Goal: Task Accomplishment & Management: Manage account settings

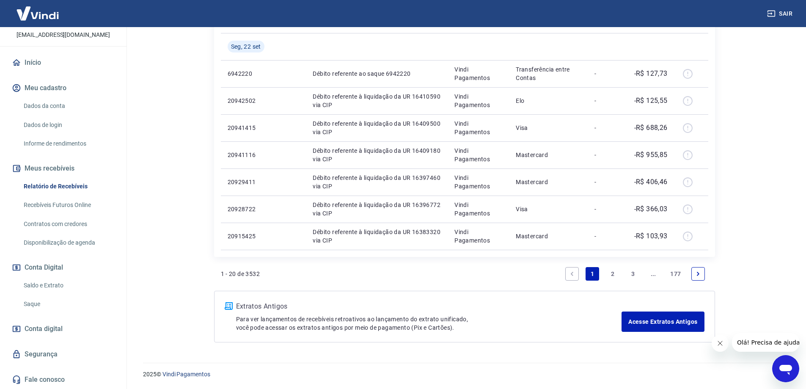
scroll to position [62, 0]
click at [35, 302] on link "Saque" at bounding box center [68, 303] width 96 height 17
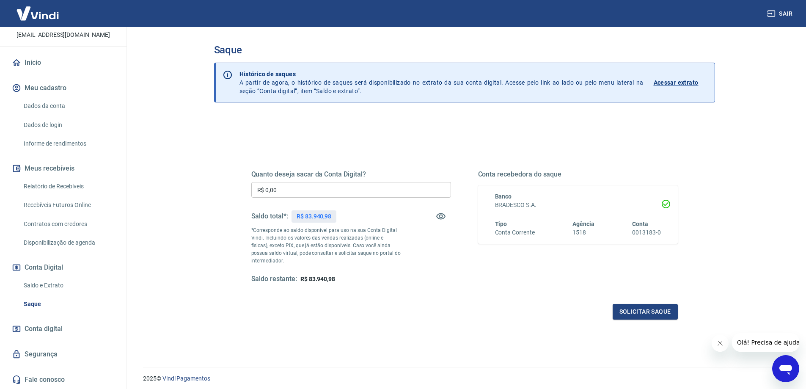
click at [43, 283] on link "Saldo e Extrato" at bounding box center [68, 285] width 96 height 17
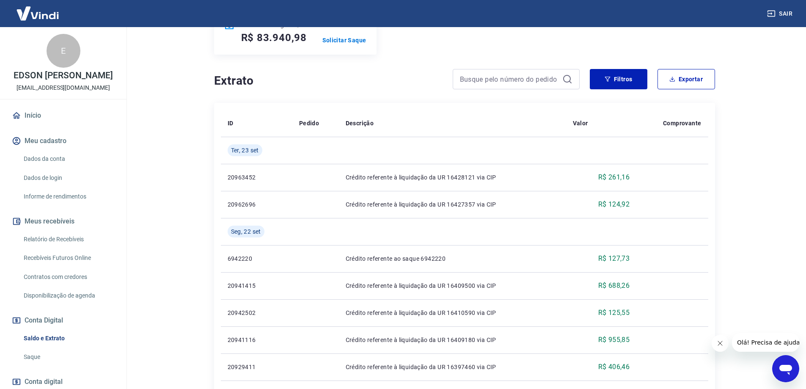
click at [57, 167] on link "Dados da conta" at bounding box center [68, 158] width 96 height 17
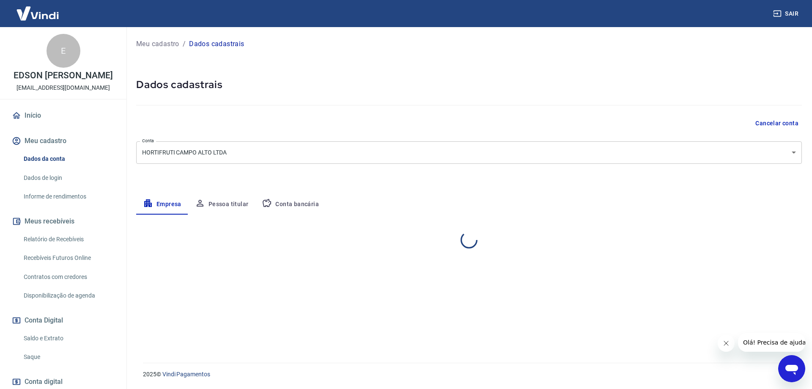
select select "SP"
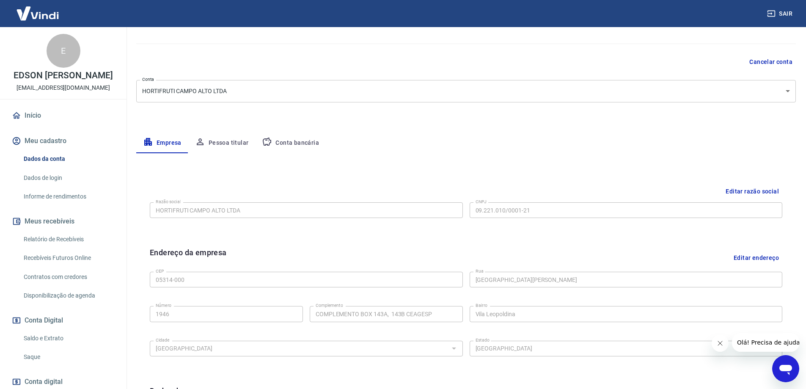
scroll to position [85, 0]
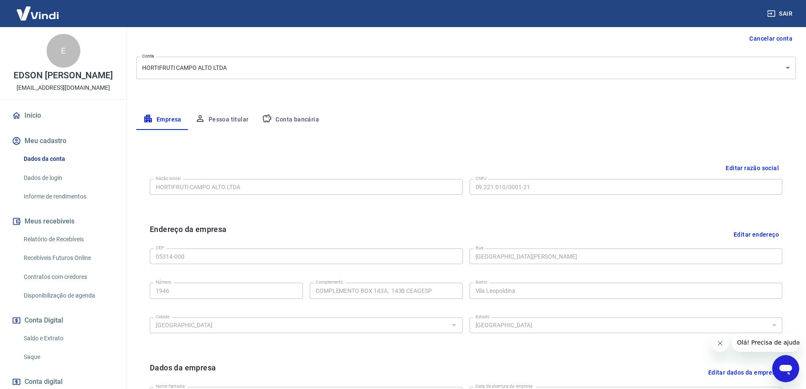
click at [285, 118] on button "Conta bancária" at bounding box center [290, 120] width 71 height 20
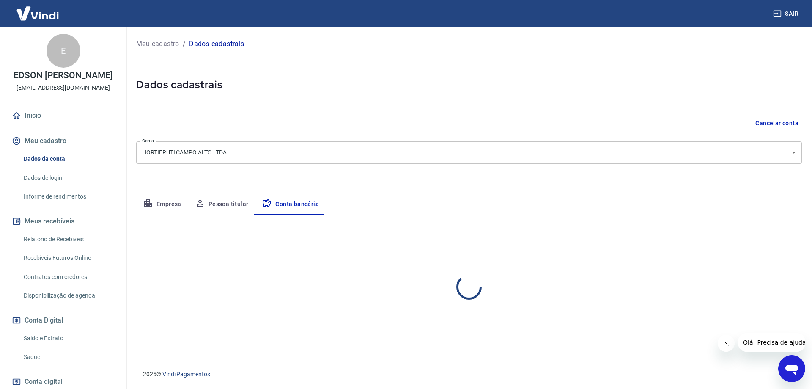
select select "1"
click at [50, 185] on link "Dados de login" at bounding box center [68, 177] width 96 height 17
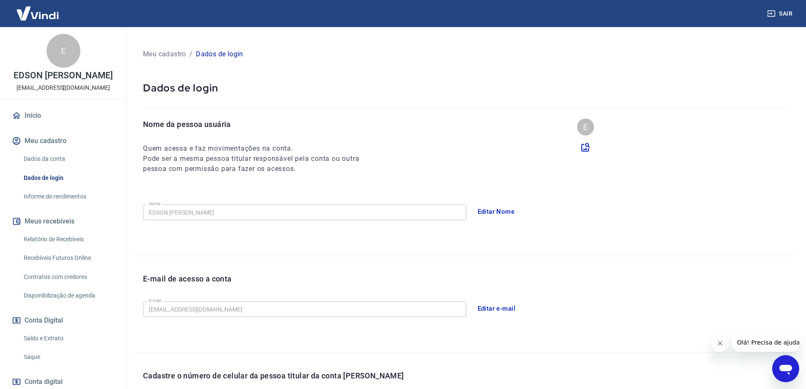
click at [45, 167] on link "Dados da conta" at bounding box center [68, 158] width 96 height 17
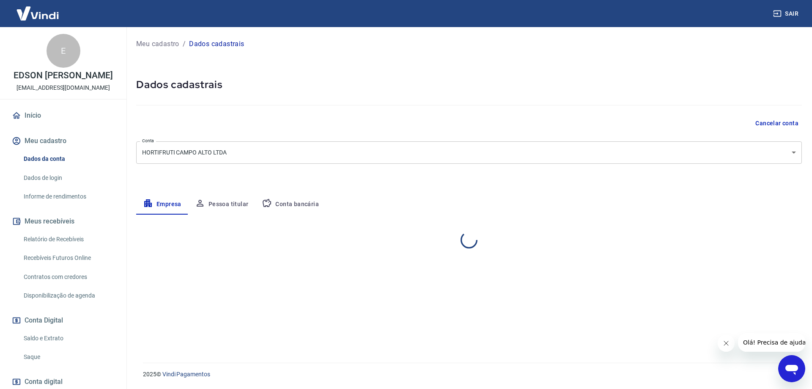
select select "SP"
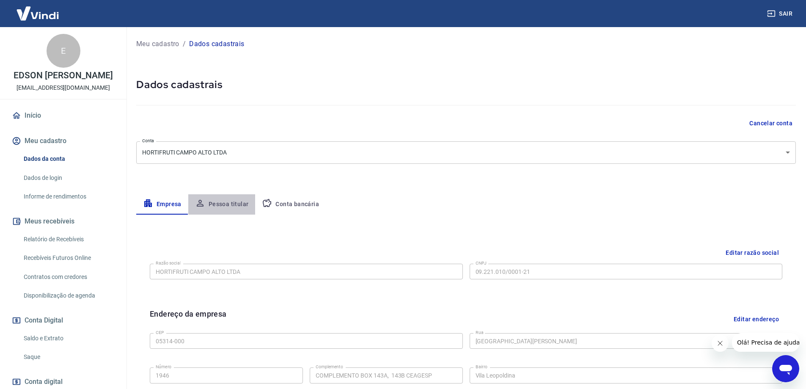
click at [226, 207] on button "Pessoa titular" at bounding box center [221, 204] width 67 height 20
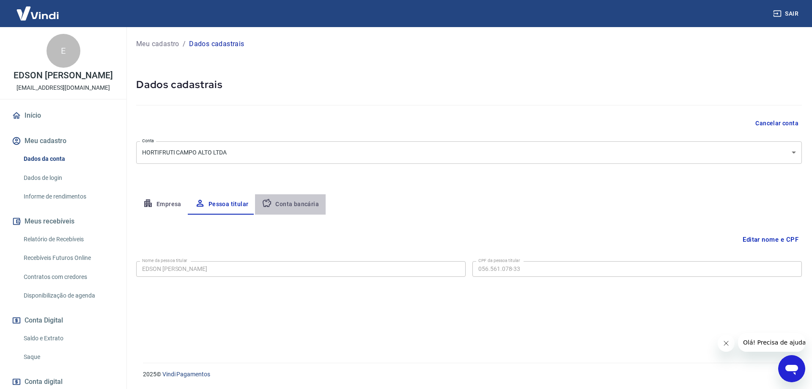
click at [293, 197] on button "Conta bancária" at bounding box center [290, 204] width 71 height 20
select select "1"
click at [77, 184] on link "Dados de login" at bounding box center [68, 177] width 96 height 17
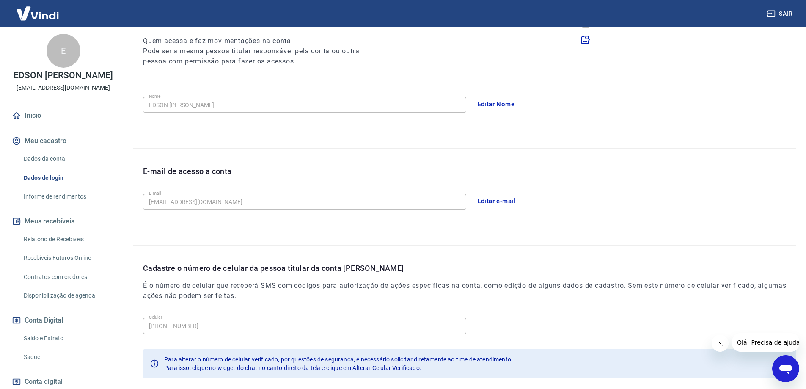
scroll to position [153, 0]
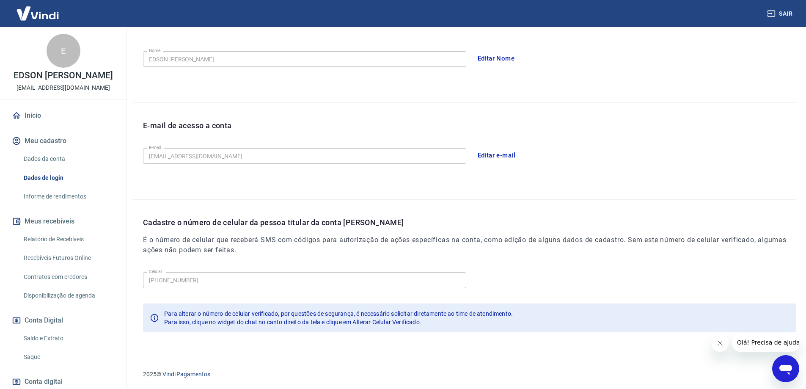
click at [80, 205] on link "Informe de rendimentos" at bounding box center [68, 196] width 96 height 17
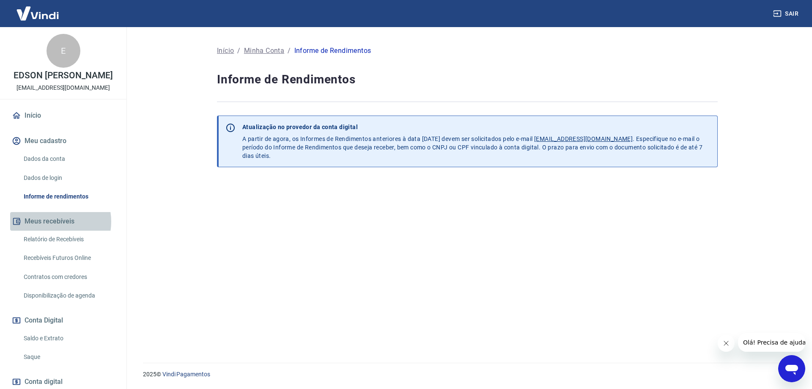
click at [53, 230] on button "Meus recebíveis" at bounding box center [63, 221] width 106 height 19
click at [55, 248] on link "Relatório de Recebíveis" at bounding box center [68, 239] width 96 height 17
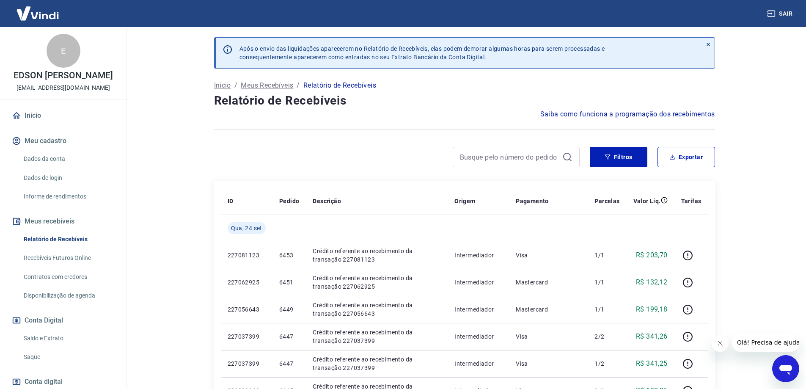
click at [627, 113] on span "Saiba como funciona a programação dos recebimentos" at bounding box center [627, 114] width 175 height 10
click at [32, 124] on link "Início" at bounding box center [63, 115] width 106 height 19
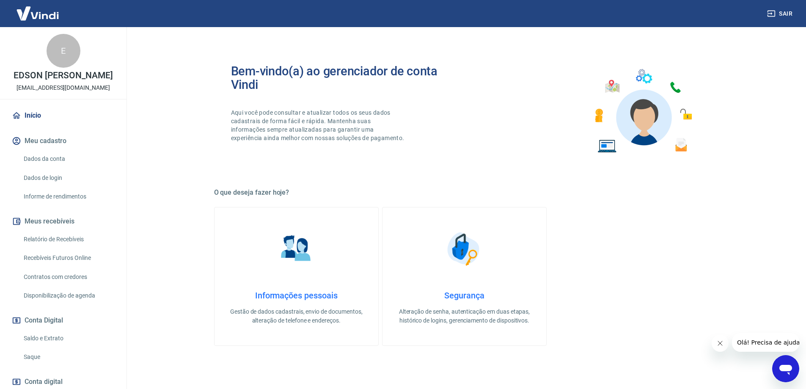
click at [319, 294] on h4 "Informações pessoais" at bounding box center [296, 295] width 137 height 10
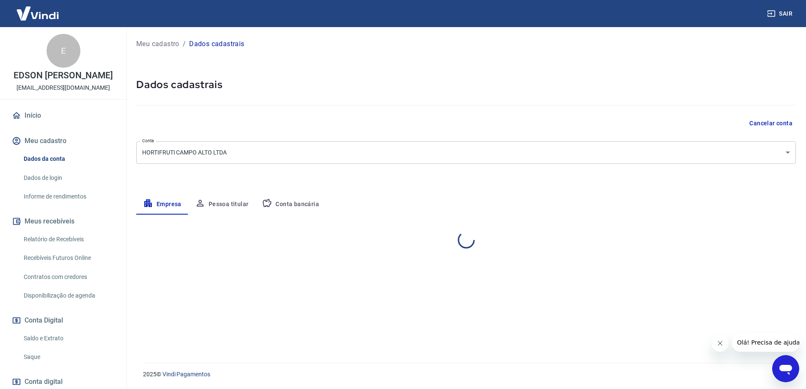
select select "SP"
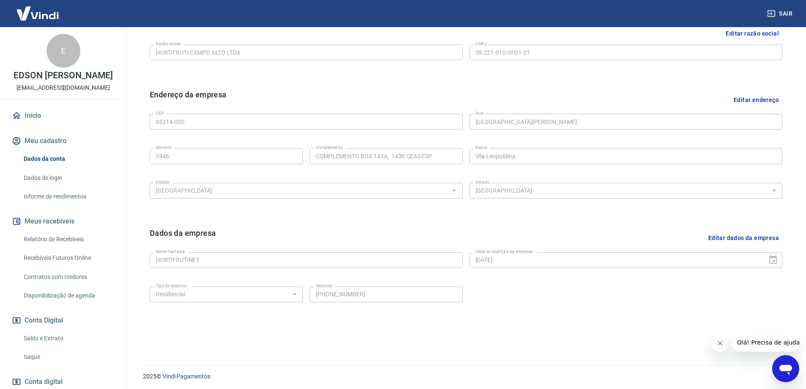
scroll to position [221, 0]
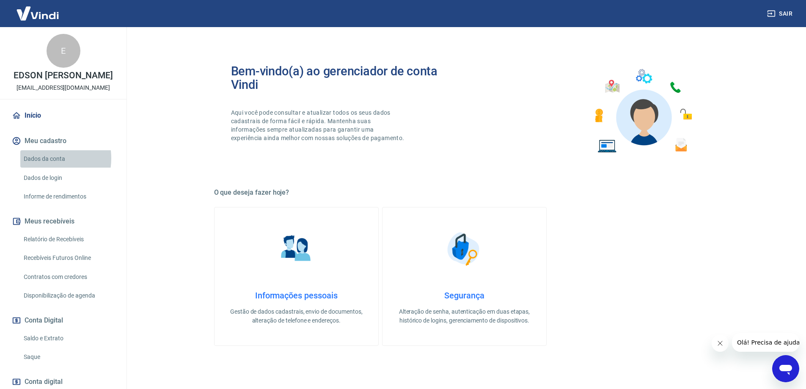
click at [42, 167] on link "Dados da conta" at bounding box center [68, 158] width 96 height 17
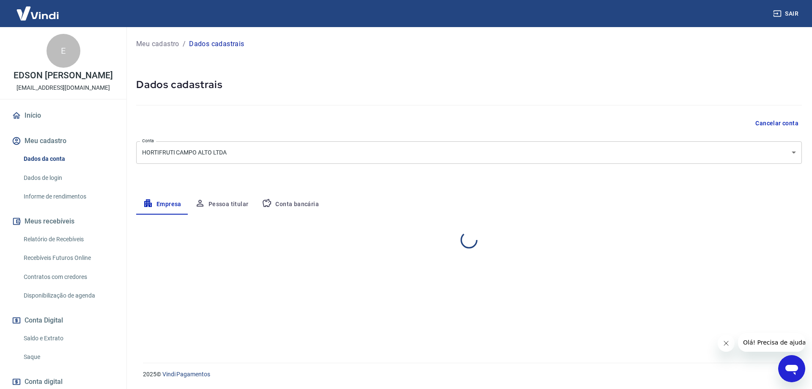
select select "SP"
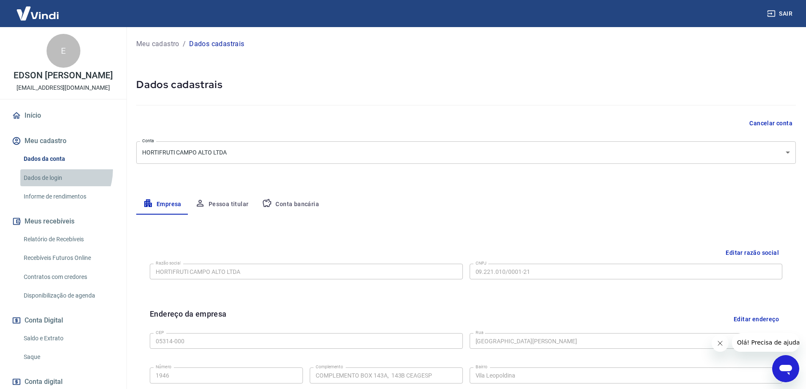
click at [50, 178] on link "Dados de login" at bounding box center [68, 177] width 96 height 17
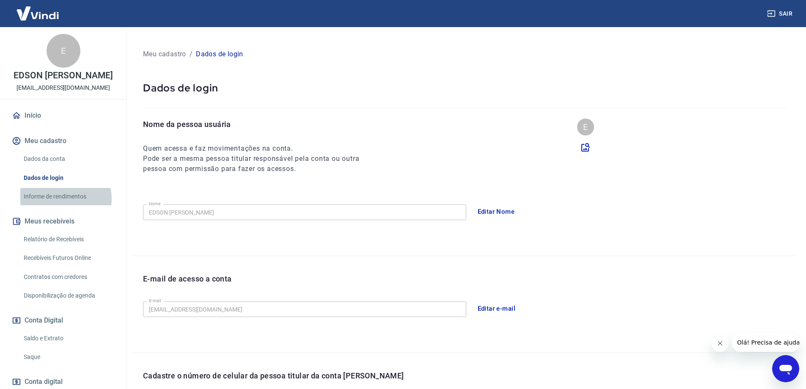
click at [65, 205] on link "Informe de rendimentos" at bounding box center [68, 196] width 96 height 17
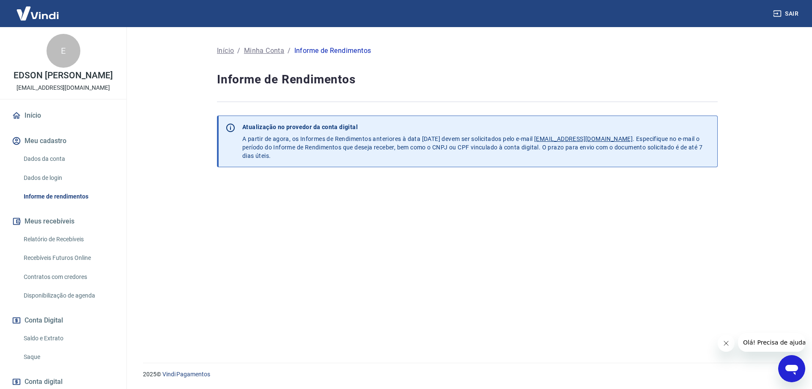
click at [61, 248] on link "Relatório de Recebíveis" at bounding box center [68, 239] width 96 height 17
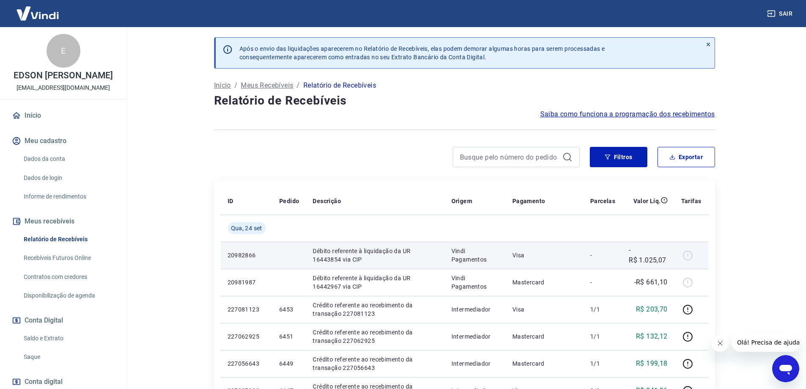
scroll to position [42, 0]
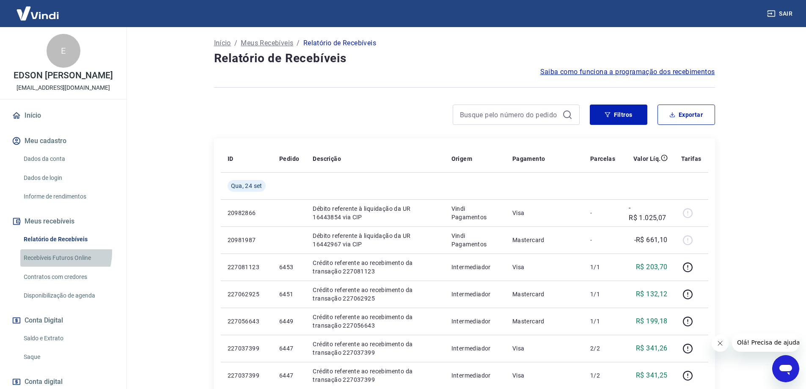
click at [57, 262] on link "Recebíveis Futuros Online" at bounding box center [68, 257] width 96 height 17
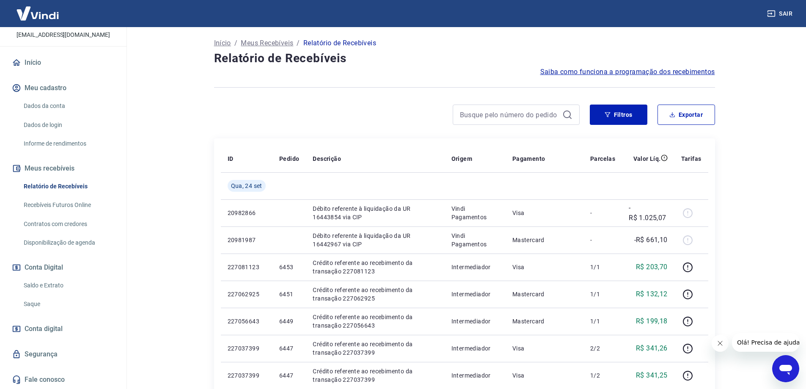
scroll to position [62, 0]
click at [63, 298] on link "Saque" at bounding box center [68, 303] width 96 height 17
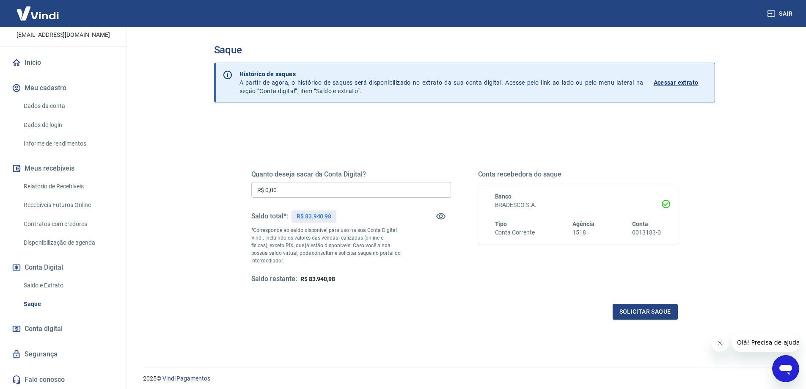
click at [672, 78] on link "Acessar extrato" at bounding box center [681, 82] width 54 height 25
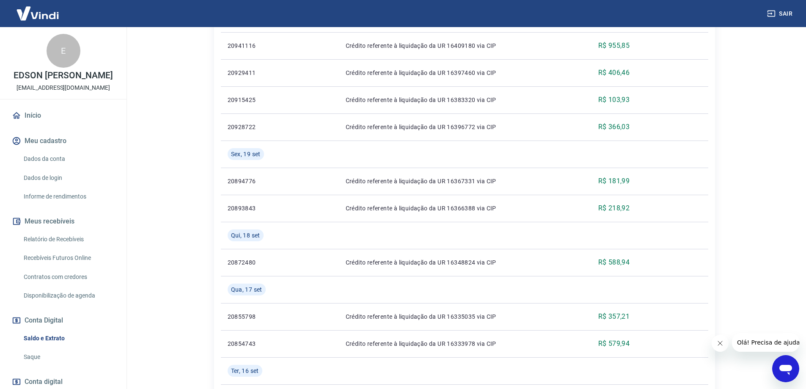
scroll to position [423, 0]
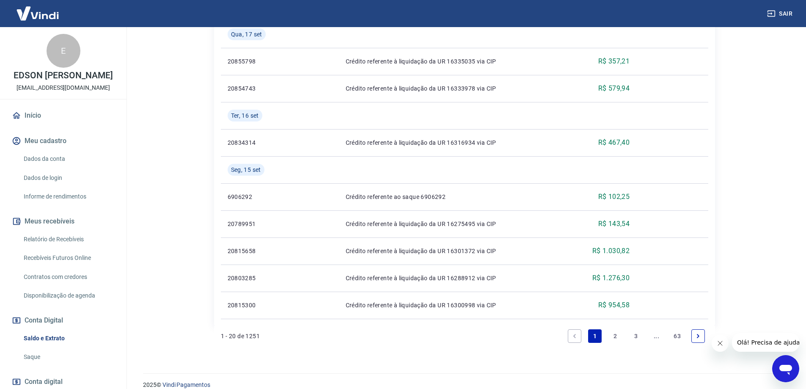
scroll to position [687, 0]
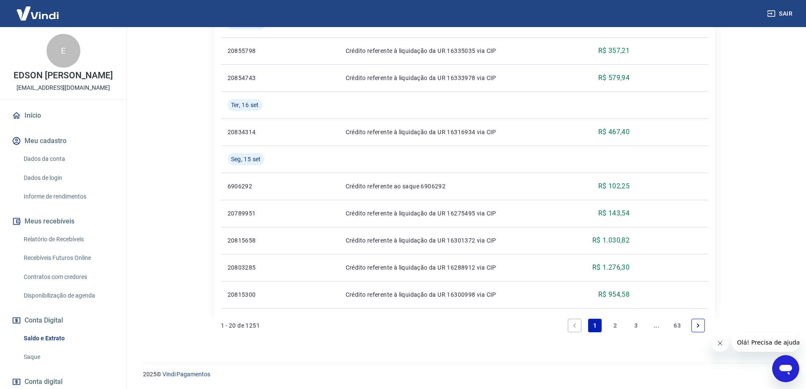
click at [698, 323] on icon "Next page" at bounding box center [698, 325] width 6 height 6
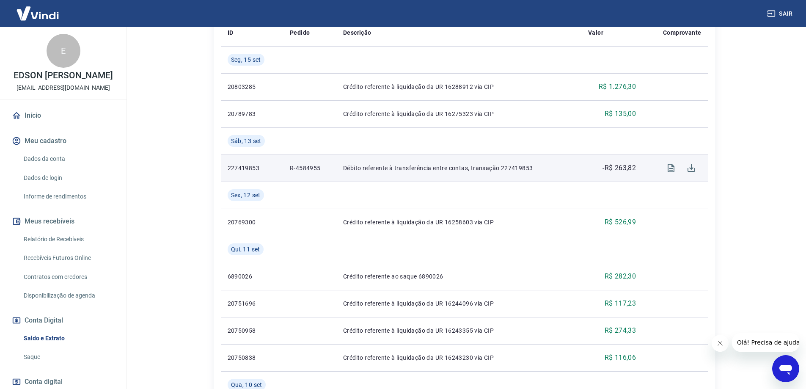
scroll to position [85, 0]
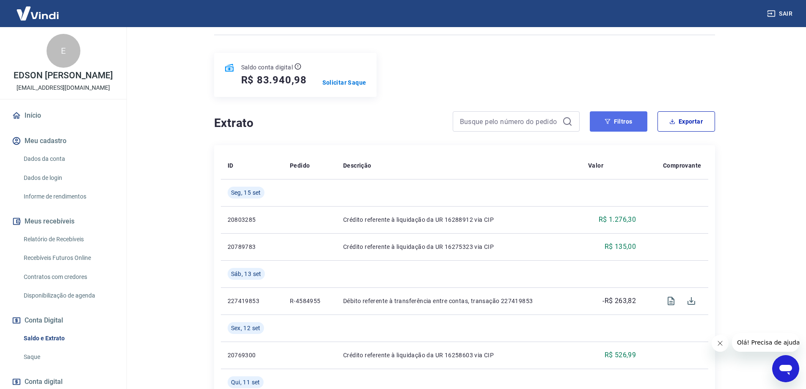
click at [615, 124] on button "Filtros" at bounding box center [619, 121] width 58 height 20
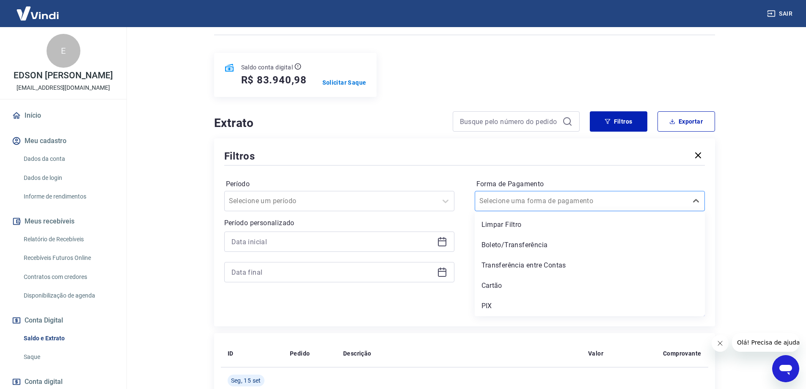
click at [548, 192] on div "Selecione uma forma de pagamento" at bounding box center [590, 201] width 230 height 20
click at [498, 303] on div "PIX" at bounding box center [590, 305] width 230 height 17
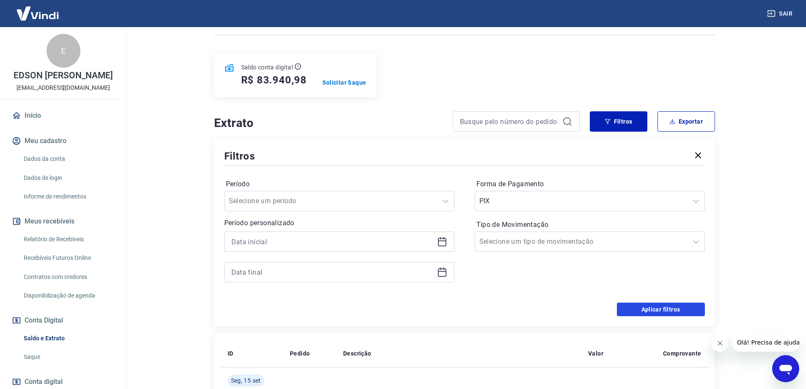
click at [642, 306] on button "Aplicar filtros" at bounding box center [661, 310] width 88 height 14
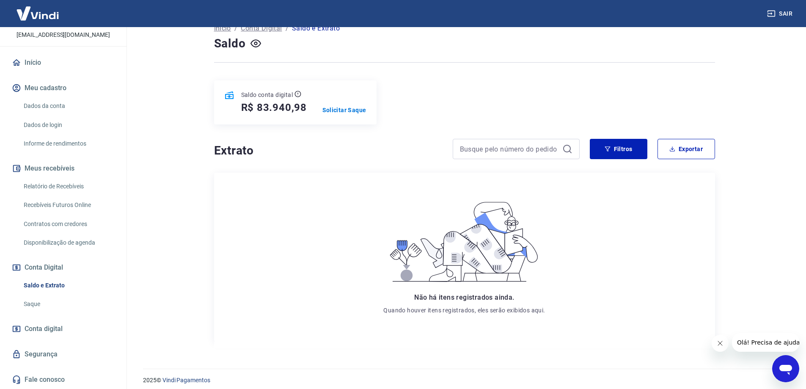
scroll to position [63, 0]
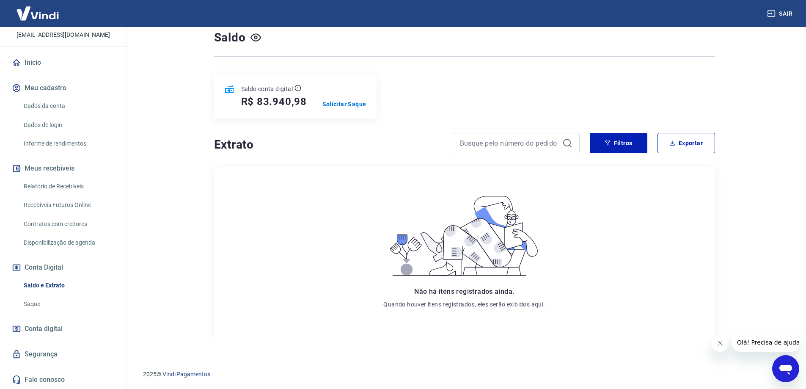
click at [29, 301] on link "Saque" at bounding box center [68, 303] width 96 height 17
